Goal: Task Accomplishment & Management: Manage account settings

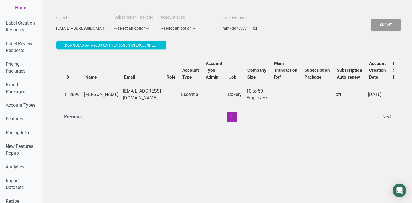
click at [75, 24] on input "[EMAIL_ADDRESS][DOMAIN_NAME]" at bounding box center [81, 28] width 51 height 10
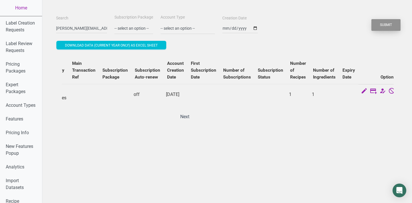
click at [382, 28] on button "Submit" at bounding box center [385, 25] width 29 height 12
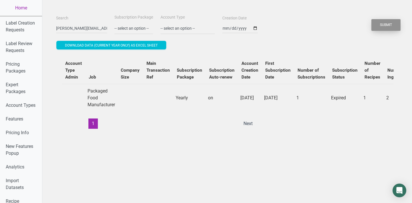
scroll to position [0, 217]
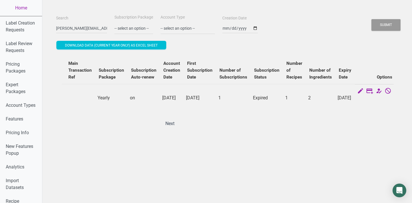
click at [393, 91] on icon at bounding box center [396, 91] width 7 height 8
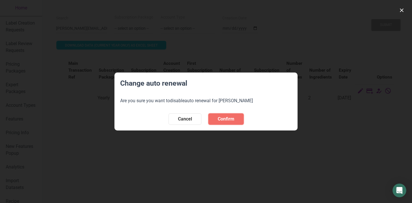
click at [228, 119] on span "Confirm" at bounding box center [226, 119] width 17 height 7
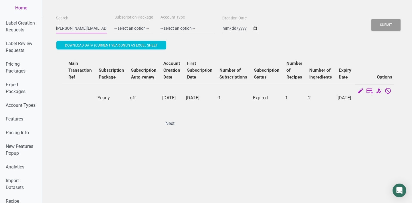
click at [84, 25] on input "[PERSON_NAME][EMAIL_ADDRESS][DOMAIN_NAME]" at bounding box center [81, 28] width 51 height 10
paste input "christine24johnson@m"
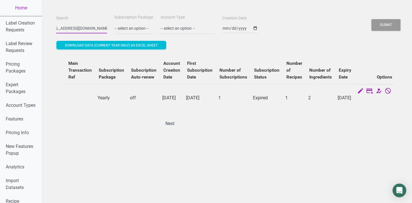
click at [371, 19] on button "Submit" at bounding box center [385, 25] width 29 height 12
click at [387, 21] on button "Submit" at bounding box center [385, 25] width 29 height 12
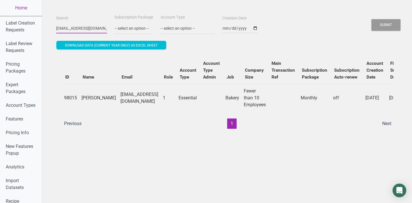
click at [68, 27] on input "[EMAIL_ADDRESS][DOMAIN_NAME]" at bounding box center [81, 28] width 51 height 10
paste input "[PERSON_NAME]"
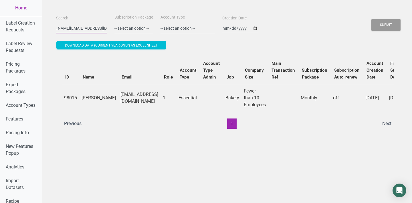
click at [371, 19] on button "Submit" at bounding box center [385, 25] width 29 height 12
click at [393, 21] on button "Submit" at bounding box center [385, 25] width 29 height 12
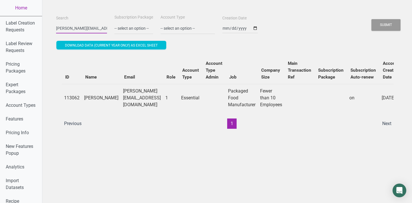
click at [72, 26] on input "[PERSON_NAME][EMAIL_ADDRESS][DOMAIN_NAME]" at bounding box center [81, 28] width 51 height 10
click at [72, 27] on input "[PERSON_NAME][EMAIL_ADDRESS][DOMAIN_NAME]" at bounding box center [81, 28] width 51 height 10
paste input "[EMAIL_ADDRESS]"
click at [385, 19] on div "Submit" at bounding box center [386, 25] width 30 height 15
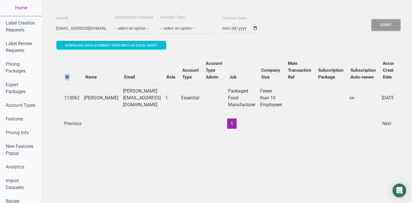
click at [385, 19] on div "Submit" at bounding box center [386, 25] width 30 height 15
click at [384, 23] on button "Submit" at bounding box center [385, 25] width 29 height 12
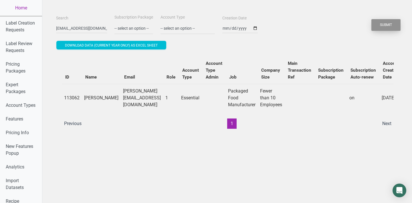
click at [384, 23] on button "Submit" at bounding box center [385, 25] width 29 height 12
click at [387, 31] on button "Submit" at bounding box center [385, 25] width 29 height 12
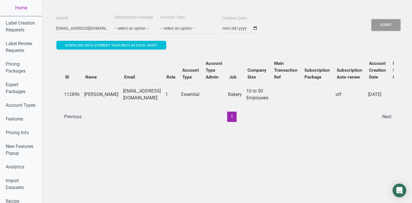
drag, startPoint x: 85, startPoint y: 89, endPoint x: 95, endPoint y: 116, distance: 28.4
click at [95, 105] on td "[PERSON_NAME]" at bounding box center [101, 94] width 39 height 21
copy td "[PERSON_NAME]"
click at [79, 27] on input "[EMAIL_ADDRESS][DOMAIN_NAME]" at bounding box center [81, 28] width 51 height 10
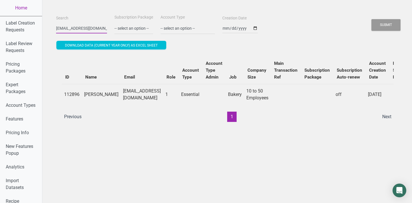
click at [79, 27] on input "[EMAIL_ADDRESS][DOMAIN_NAME]" at bounding box center [81, 28] width 51 height 10
paste input "[PERSON_NAME]"
click at [371, 19] on button "Submit" at bounding box center [385, 25] width 29 height 12
click at [397, 24] on button "Submit" at bounding box center [385, 25] width 29 height 12
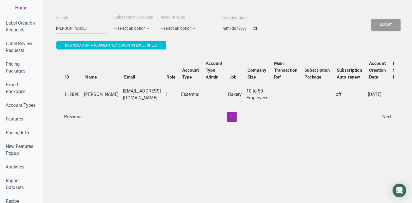
drag, startPoint x: 83, startPoint y: 27, endPoint x: 120, endPoint y: 27, distance: 36.3
click at [120, 27] on div "Search [PERSON_NAME] Subscription Package -- select an option -- Monthly Yearly…" at bounding box center [228, 24] width 346 height 21
click at [371, 19] on button "Submit" at bounding box center [385, 25] width 29 height 12
click at [390, 25] on button "Submit" at bounding box center [385, 25] width 29 height 12
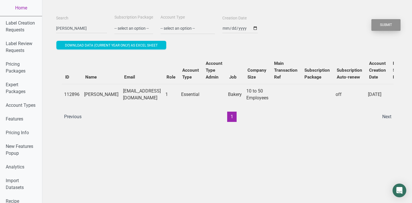
click at [390, 25] on button "Submit" at bounding box center [385, 25] width 29 height 12
click at [95, 26] on input "[PERSON_NAME]" at bounding box center [81, 28] width 51 height 10
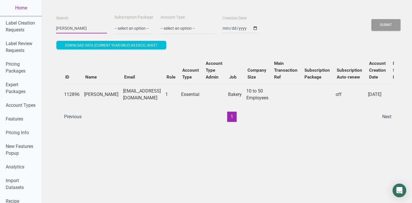
click at [91, 28] on input "[PERSON_NAME]" at bounding box center [81, 28] width 51 height 10
click at [391, 28] on button "Submit" at bounding box center [385, 25] width 29 height 12
click at [76, 26] on input "[PERSON_NAME]" at bounding box center [81, 28] width 51 height 10
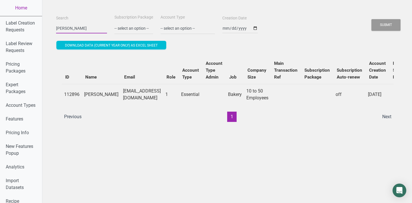
type input "[PERSON_NAME]"
click at [371, 19] on button "Submit" at bounding box center [385, 25] width 29 height 12
click at [391, 24] on button "Submit" at bounding box center [385, 25] width 29 height 12
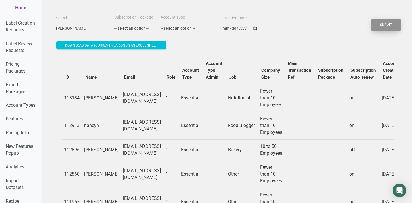
click at [371, 19] on button "Submit" at bounding box center [385, 25] width 29 height 12
click at [88, 26] on input "[PERSON_NAME]" at bounding box center [81, 28] width 51 height 10
click at [371, 19] on button "Submit" at bounding box center [385, 25] width 29 height 12
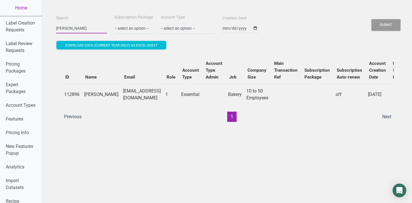
click at [83, 29] on input "[PERSON_NAME]" at bounding box center [81, 28] width 51 height 10
paste input "[EMAIL_ADDRESS][DOMAIN_NAME]"
click at [371, 19] on button "Submit" at bounding box center [385, 25] width 29 height 12
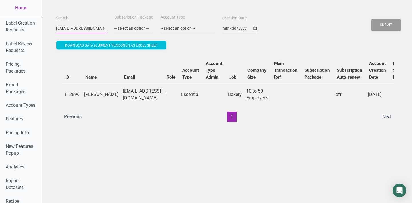
click at [371, 19] on button "Submit" at bounding box center [385, 25] width 29 height 12
click at [391, 23] on button "Submit" at bounding box center [385, 25] width 29 height 12
click at [73, 25] on input "[EMAIL_ADDRESS][DOMAIN_NAME]" at bounding box center [81, 28] width 51 height 10
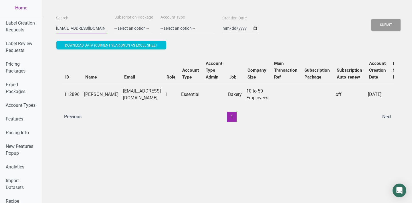
click at [73, 25] on input "[EMAIL_ADDRESS][DOMAIN_NAME]" at bounding box center [81, 28] width 51 height 10
paste input "[PERSON_NAME].[PERSON_NAME]@olddutchfoods"
click at [386, 29] on button "Submit" at bounding box center [385, 25] width 29 height 12
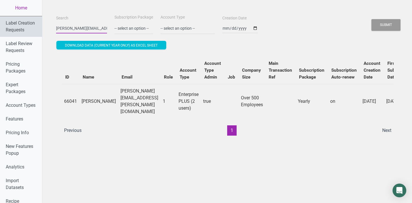
drag, startPoint x: 80, startPoint y: 29, endPoint x: 25, endPoint y: 28, distance: 55.2
type input "@[DOMAIN_NAME]"
click at [371, 19] on button "Submit" at bounding box center [385, 25] width 29 height 12
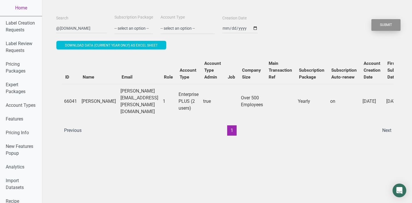
click at [382, 24] on button "Submit" at bounding box center [385, 25] width 29 height 12
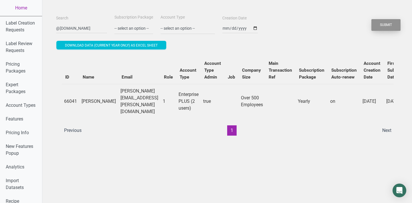
click at [382, 24] on button "Submit" at bounding box center [385, 25] width 29 height 12
click at [393, 24] on button "Submit" at bounding box center [385, 25] width 29 height 12
click at [27, 5] on link "Home" at bounding box center [21, 8] width 42 height 16
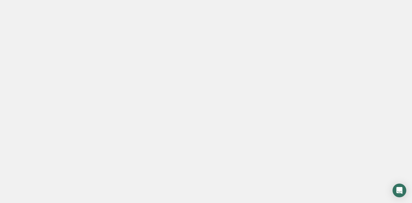
click at [27, 5] on link "Home" at bounding box center [21, 8] width 42 height 16
